Goal: Information Seeking & Learning: Compare options

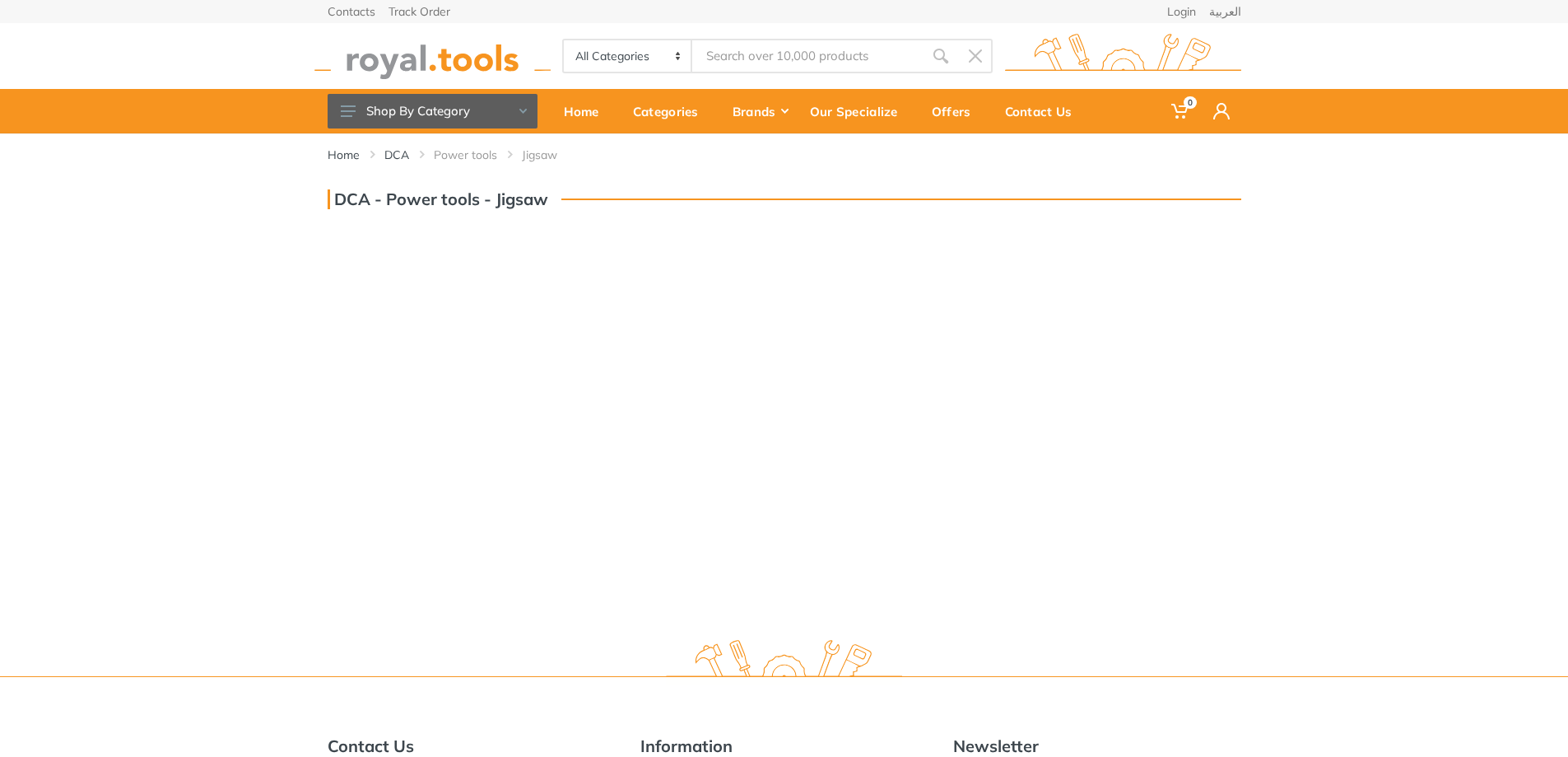
click at [490, 205] on h3 "DCA - Power tools - Jigsaw" at bounding box center [438, 198] width 220 height 19
click at [511, 203] on h3 "DCA - Power tools - Jigsaw" at bounding box center [438, 198] width 220 height 19
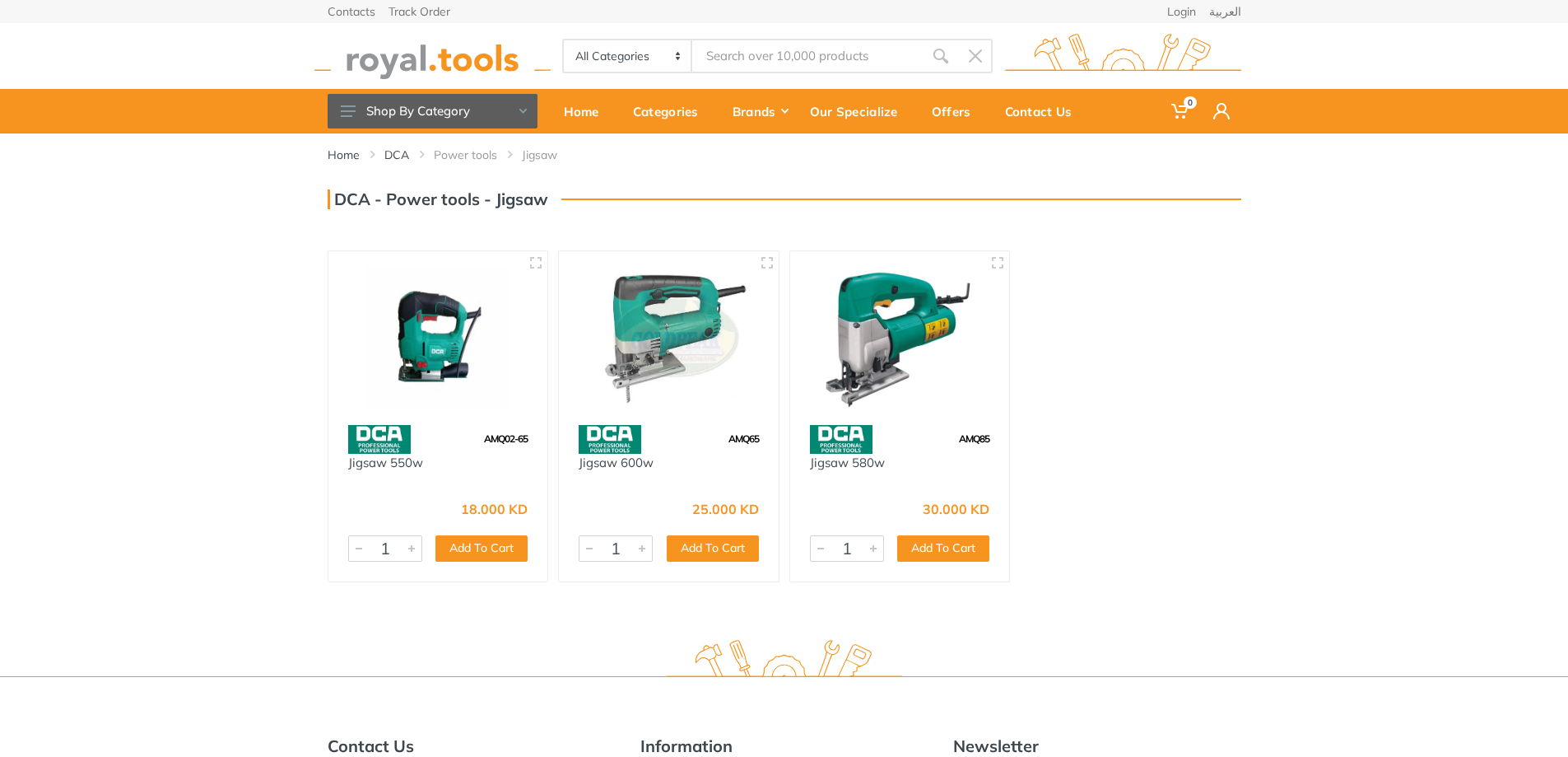
click at [898, 350] on img at bounding box center [900, 337] width 190 height 142
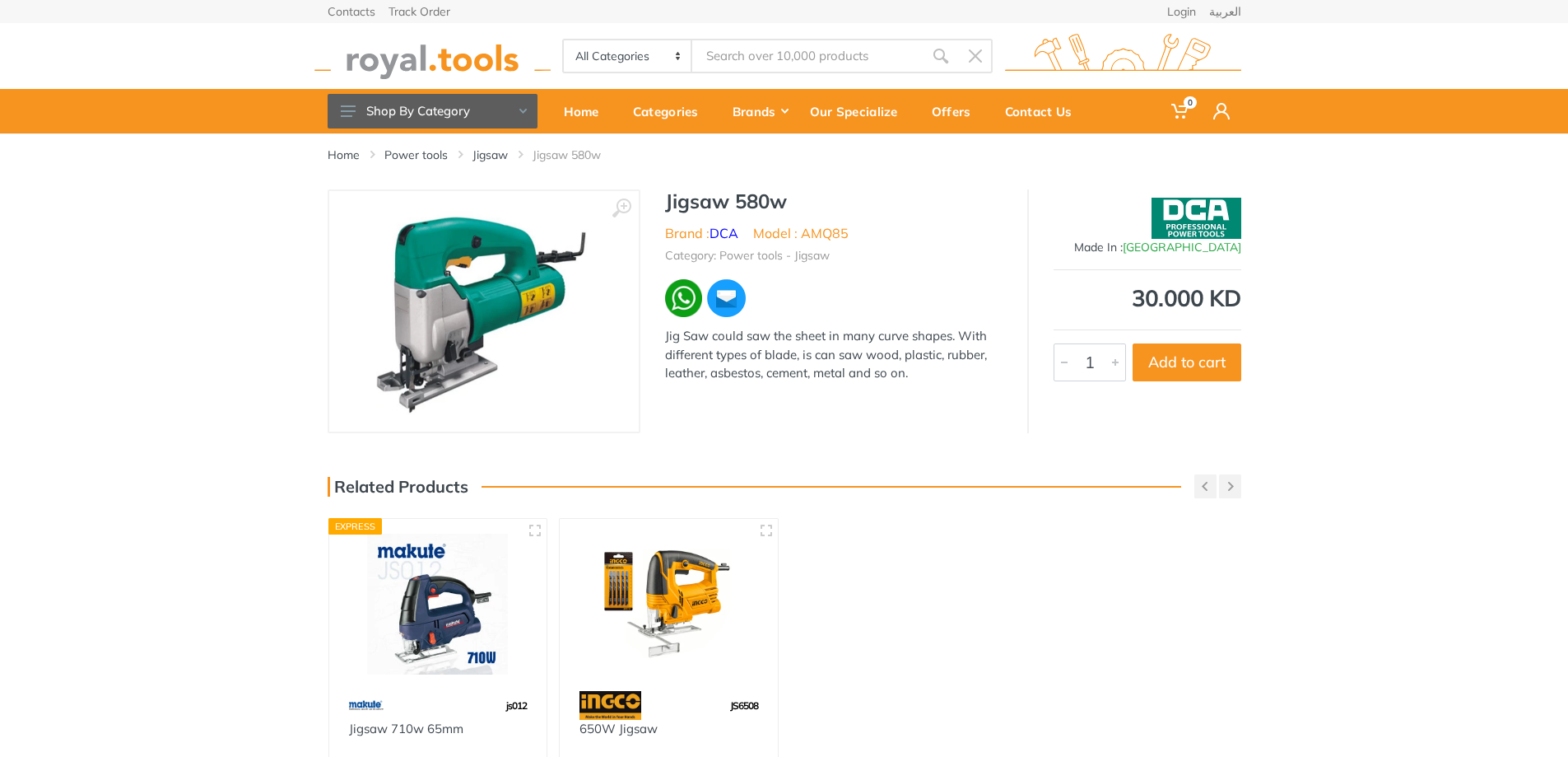
click at [826, 234] on li "Model : AMQ85" at bounding box center [801, 232] width 96 height 19
copy li "AMQ85"
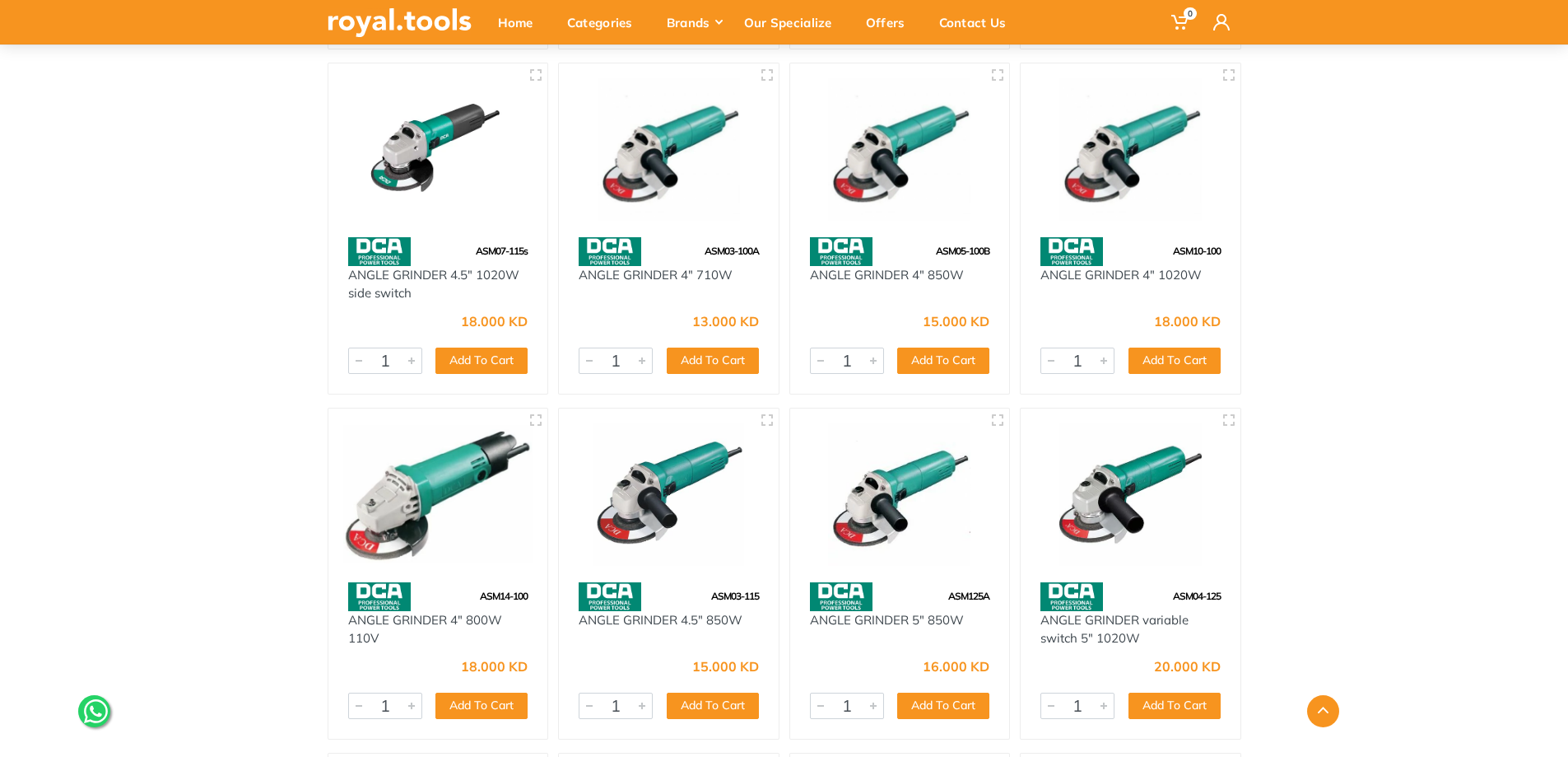
scroll to position [878, 0]
click at [471, 214] on img at bounding box center [438, 148] width 190 height 142
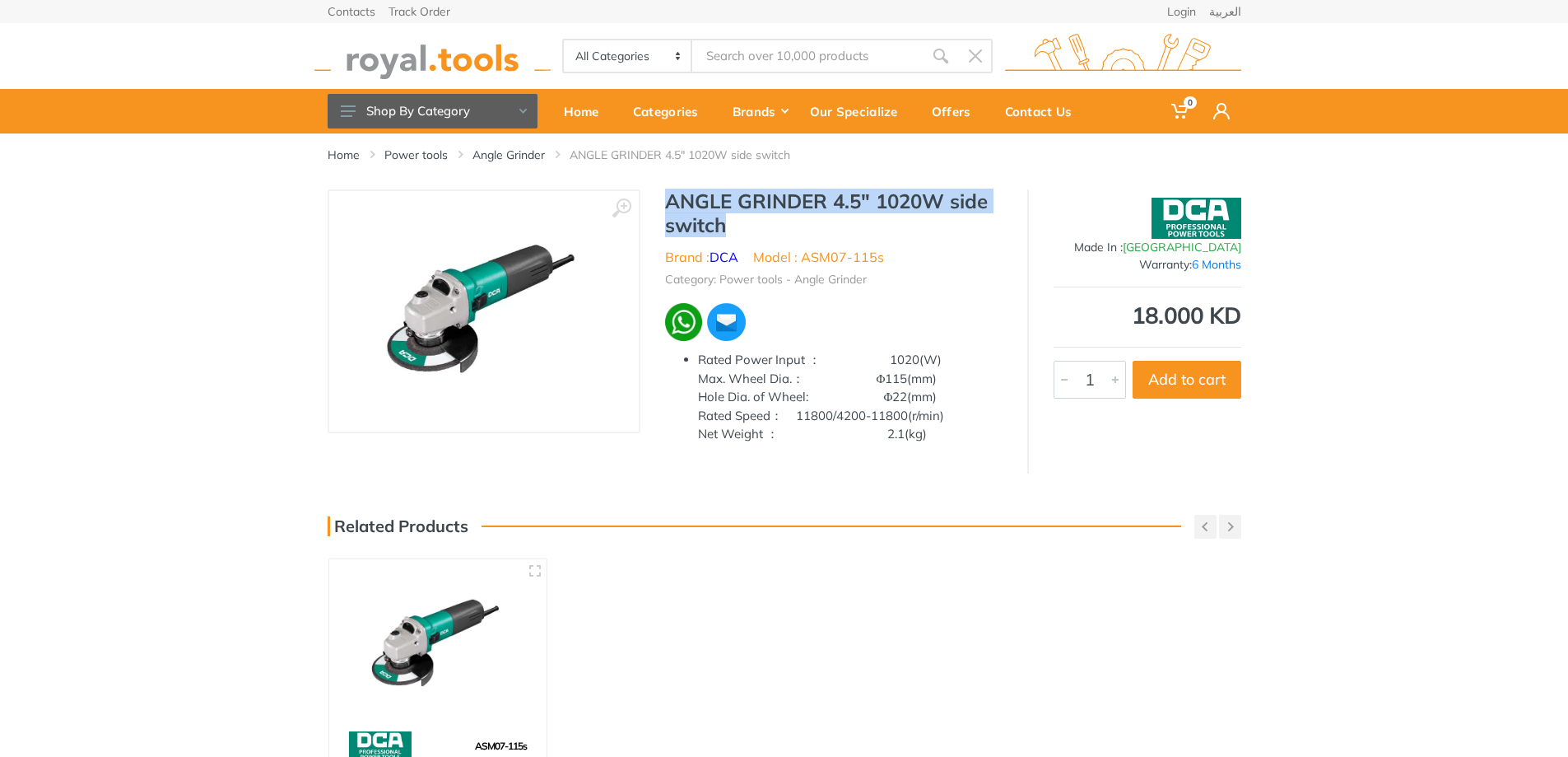
drag, startPoint x: 664, startPoint y: 201, endPoint x: 723, endPoint y: 220, distance: 62.0
click at [723, 221] on h1 "ANGLE GRINDER 4.5" 1020W side switch" at bounding box center [834, 213] width 337 height 47
copy h1 "ANGLE GRINDER 4.5" 1020W side switch"
drag, startPoint x: 803, startPoint y: 259, endPoint x: 878, endPoint y: 254, distance: 75.2
click at [878, 254] on li "Model : ASM07-115s" at bounding box center [819, 256] width 131 height 19
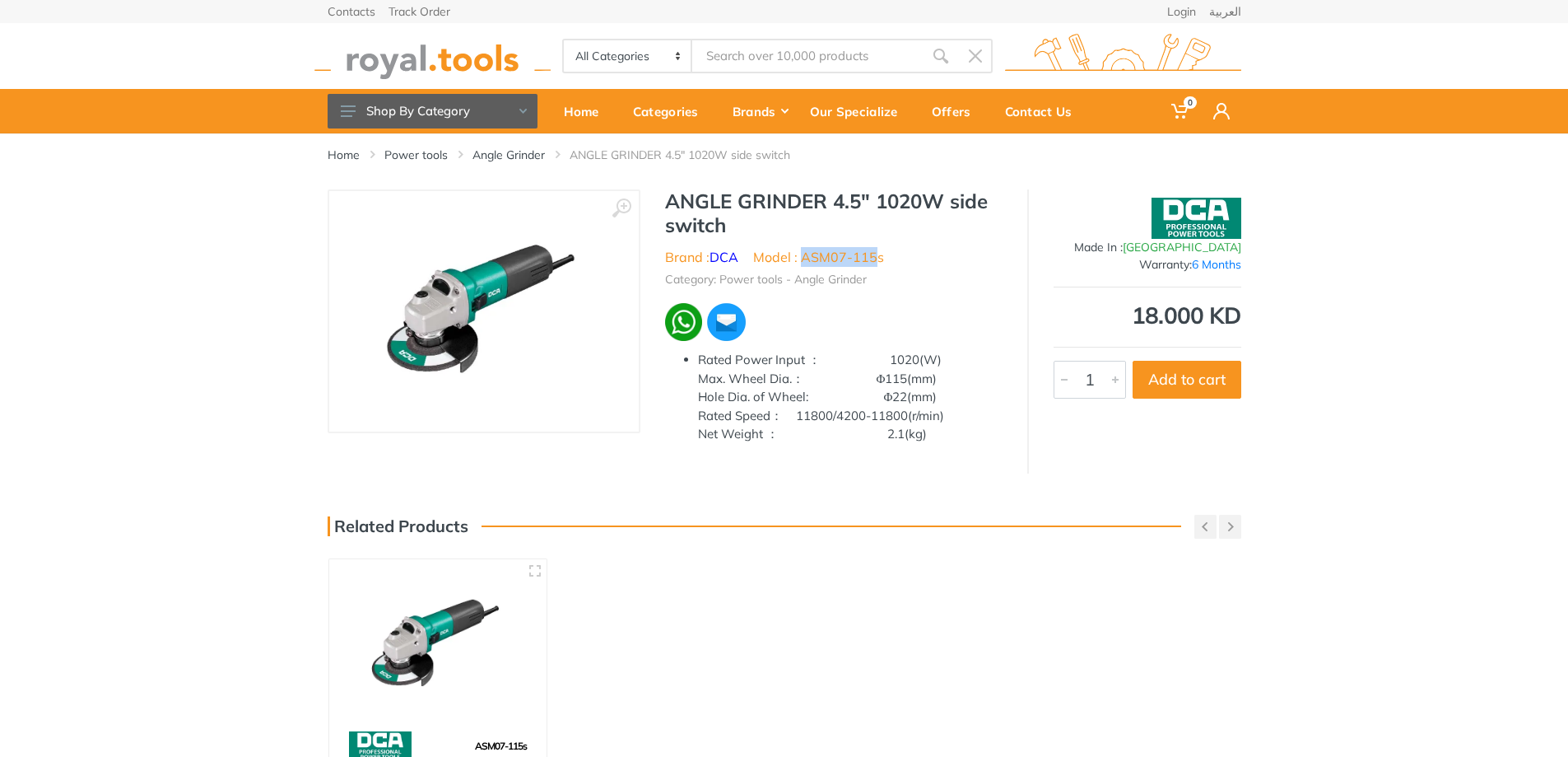
click at [878, 254] on li "Model : ASM07-115s" at bounding box center [819, 256] width 131 height 19
drag, startPoint x: 801, startPoint y: 260, endPoint x: 879, endPoint y: 256, distance: 78.1
click at [879, 256] on li "Model : ASM07-115s" at bounding box center [819, 256] width 131 height 19
copy li "ASM07-115s"
